Goal: Entertainment & Leisure: Consume media (video, audio)

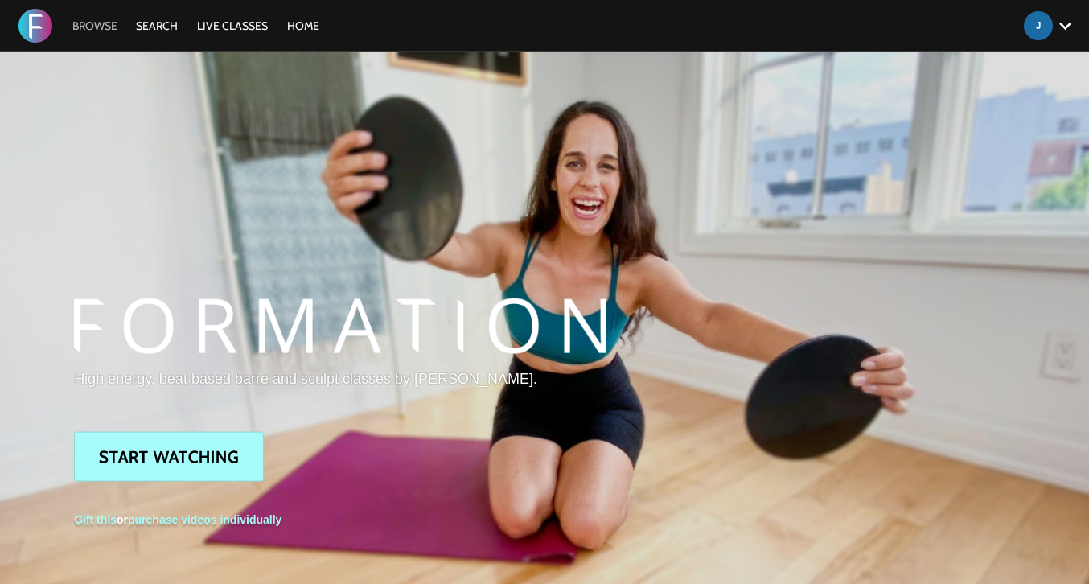
click at [104, 22] on link "Browse" at bounding box center [94, 26] width 61 height 14
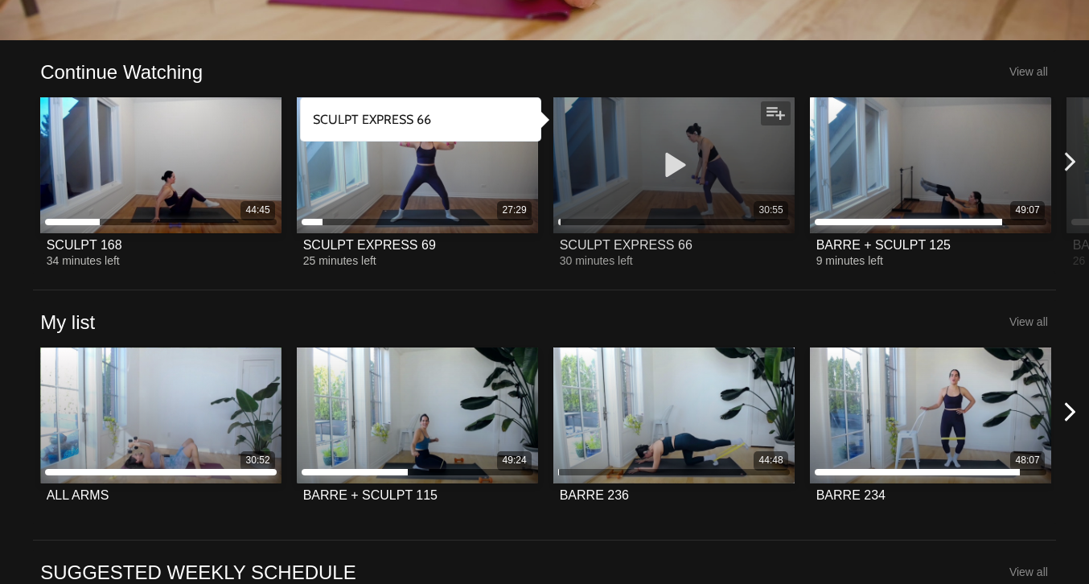
scroll to position [425, 0]
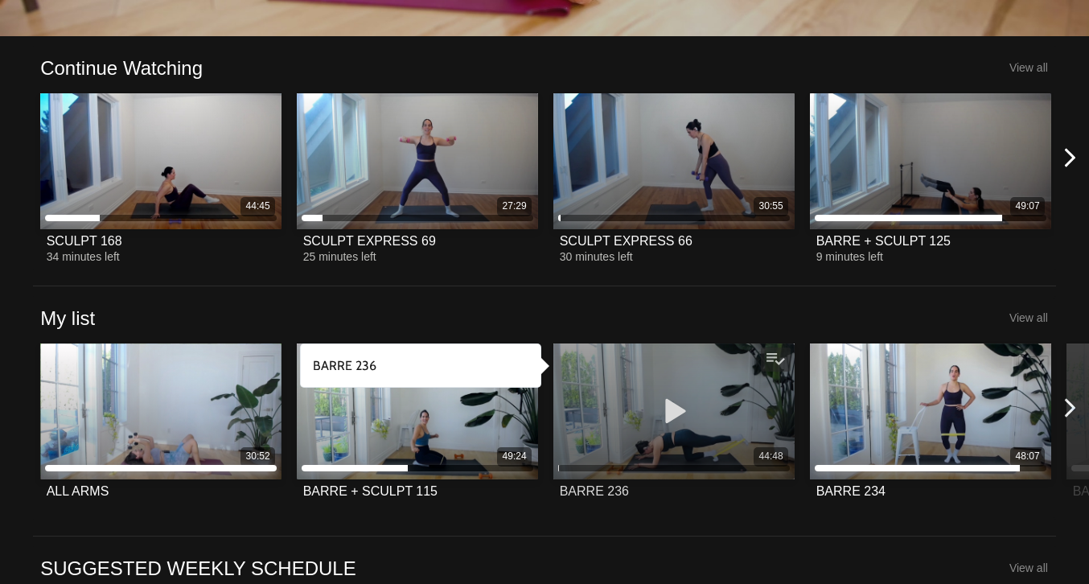
click at [671, 407] on icon at bounding box center [674, 411] width 48 height 28
